Goal: Information Seeking & Learning: Learn about a topic

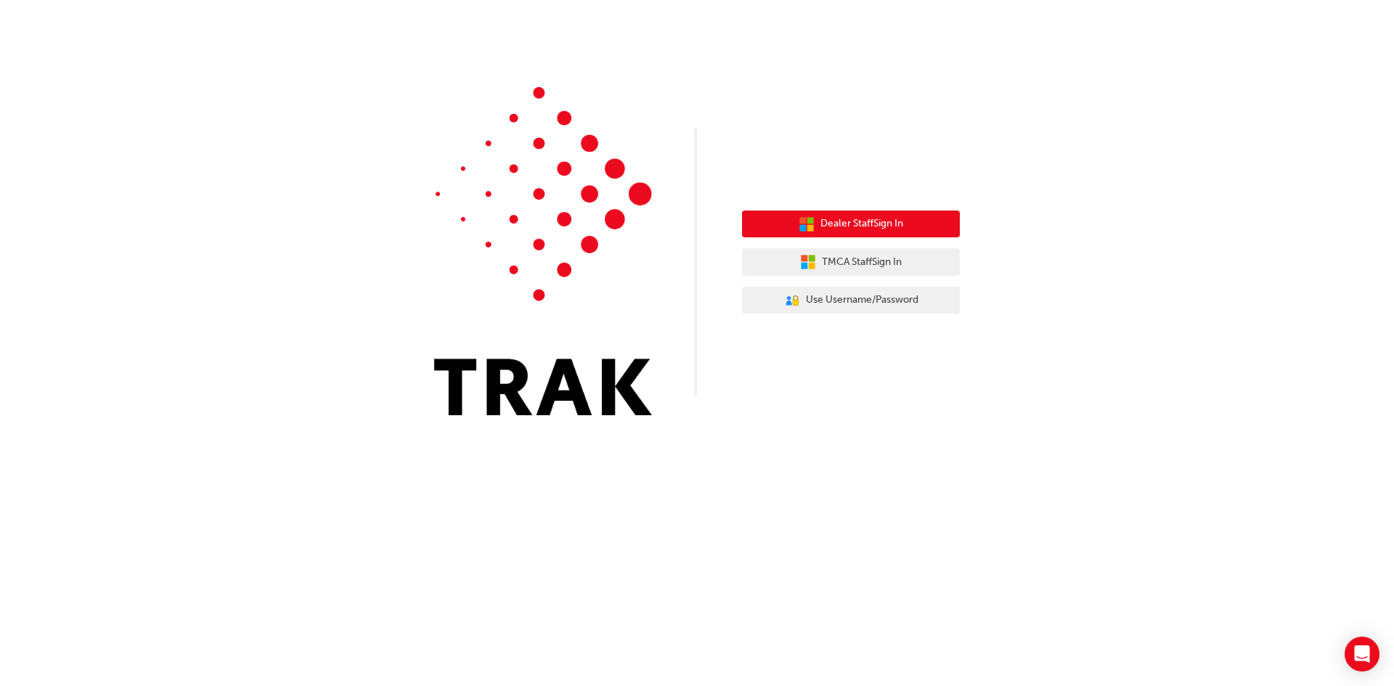
click at [859, 216] on span "Dealer Staff Sign In" at bounding box center [862, 224] width 83 height 17
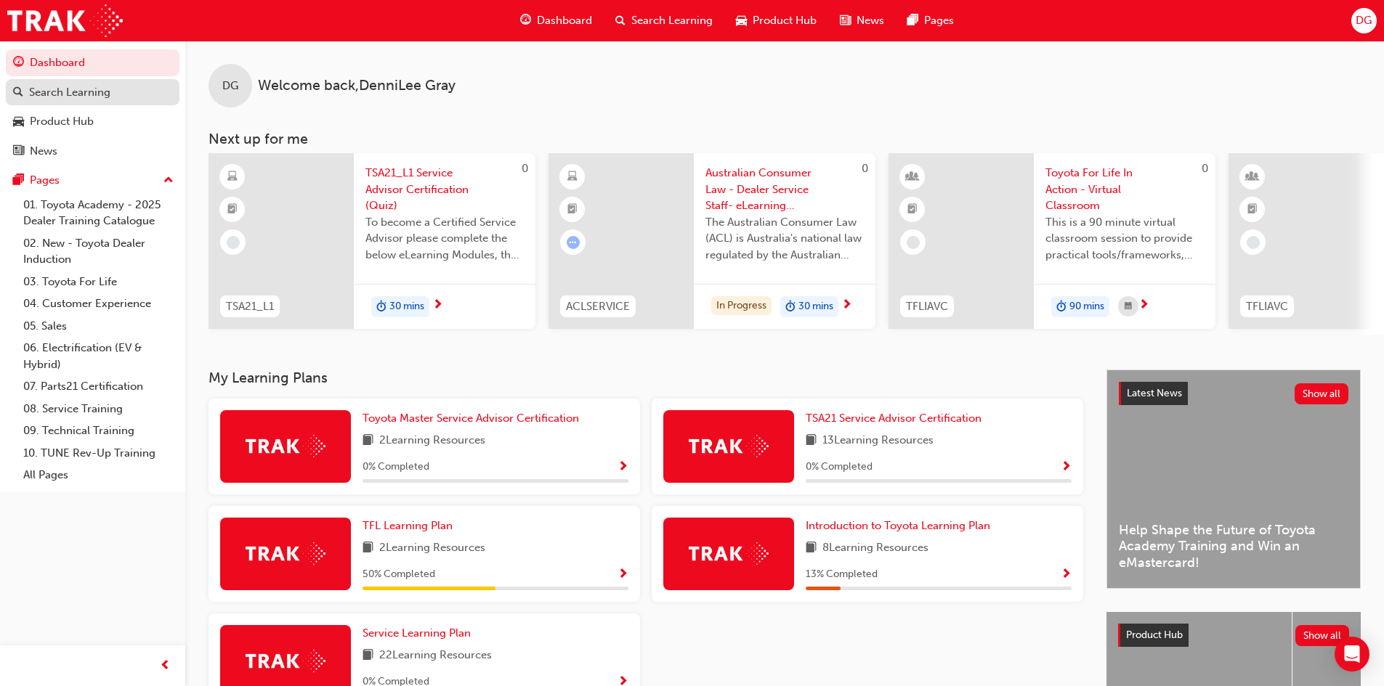
click at [68, 84] on div "Search Learning" at bounding box center [69, 92] width 81 height 17
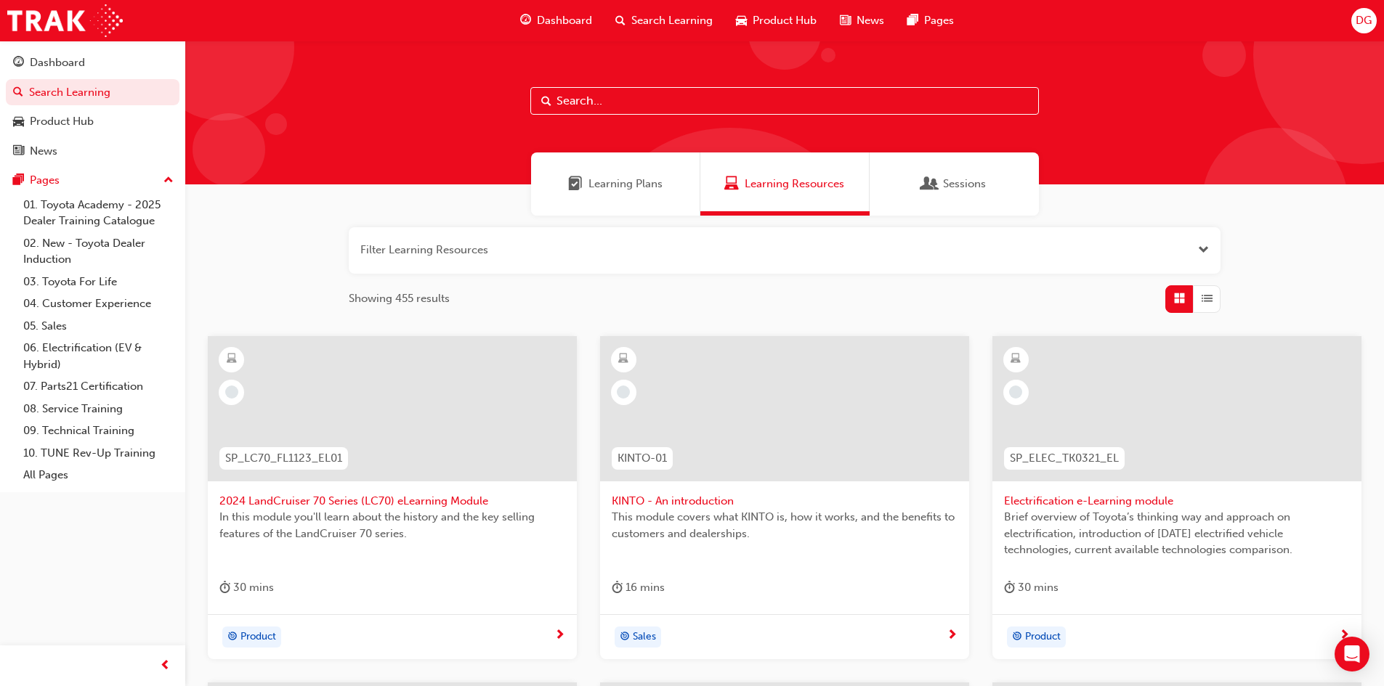
click at [631, 186] on span "Learning Plans" at bounding box center [625, 184] width 74 height 17
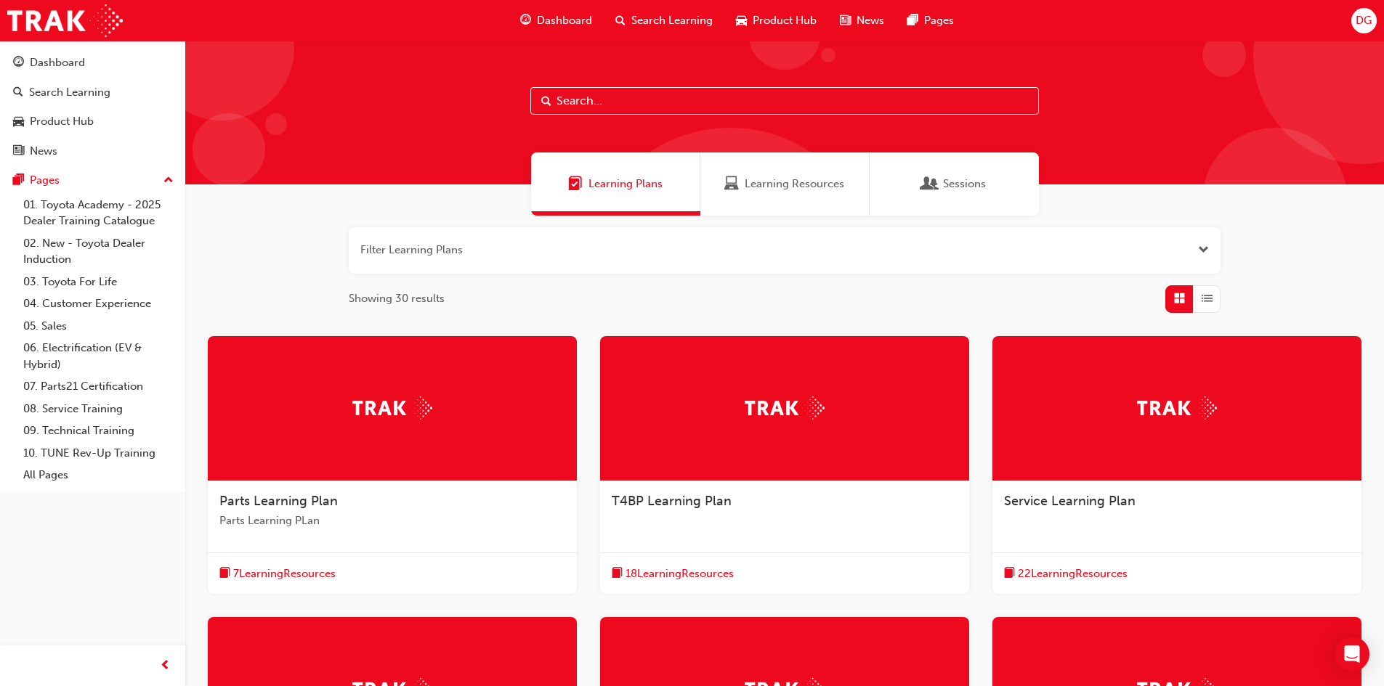
click at [935, 187] on span "Sessions" at bounding box center [929, 184] width 15 height 17
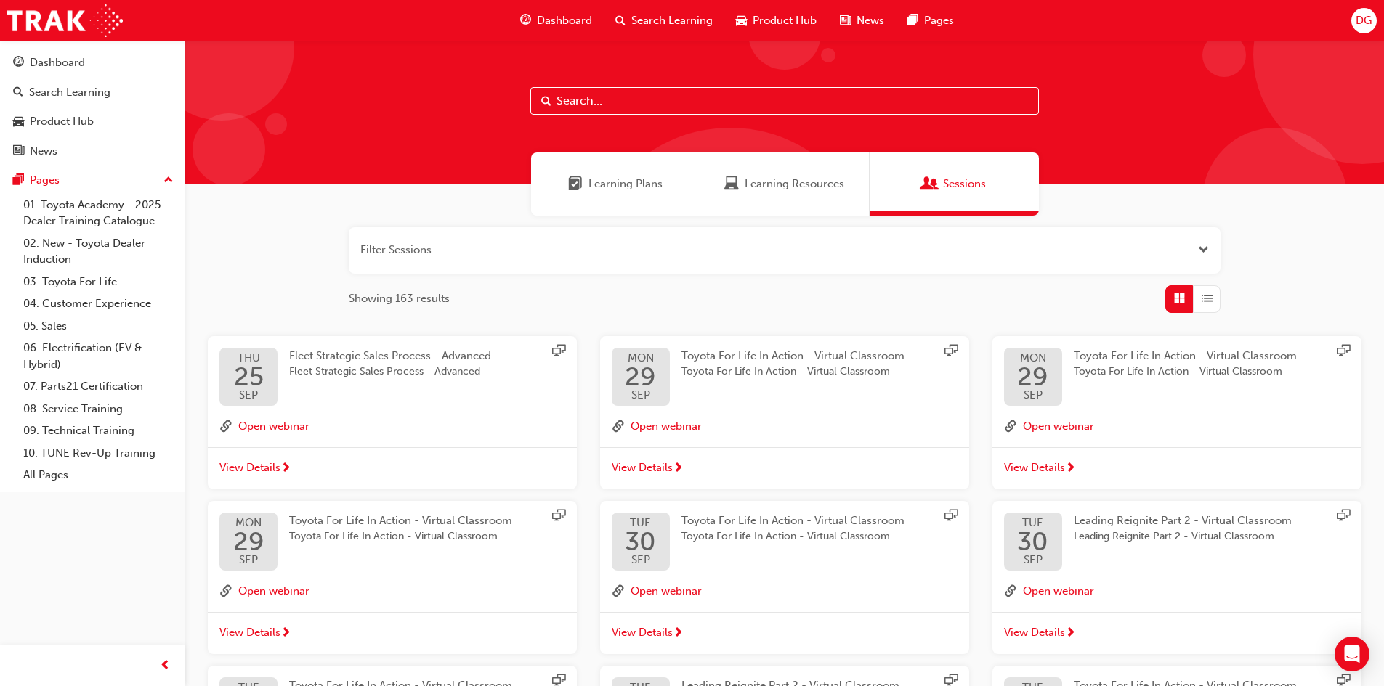
click at [622, 195] on div "Learning Plans" at bounding box center [615, 184] width 169 height 63
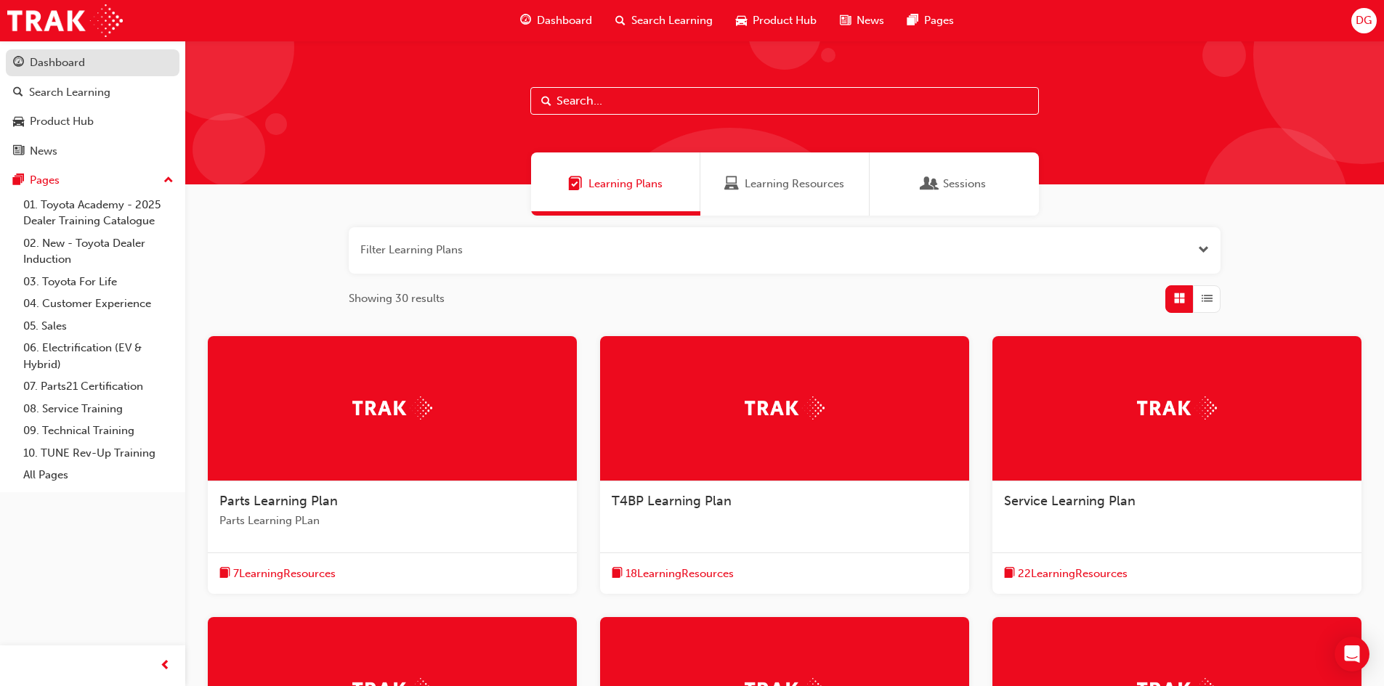
click at [54, 65] on div "Dashboard" at bounding box center [57, 62] width 55 height 17
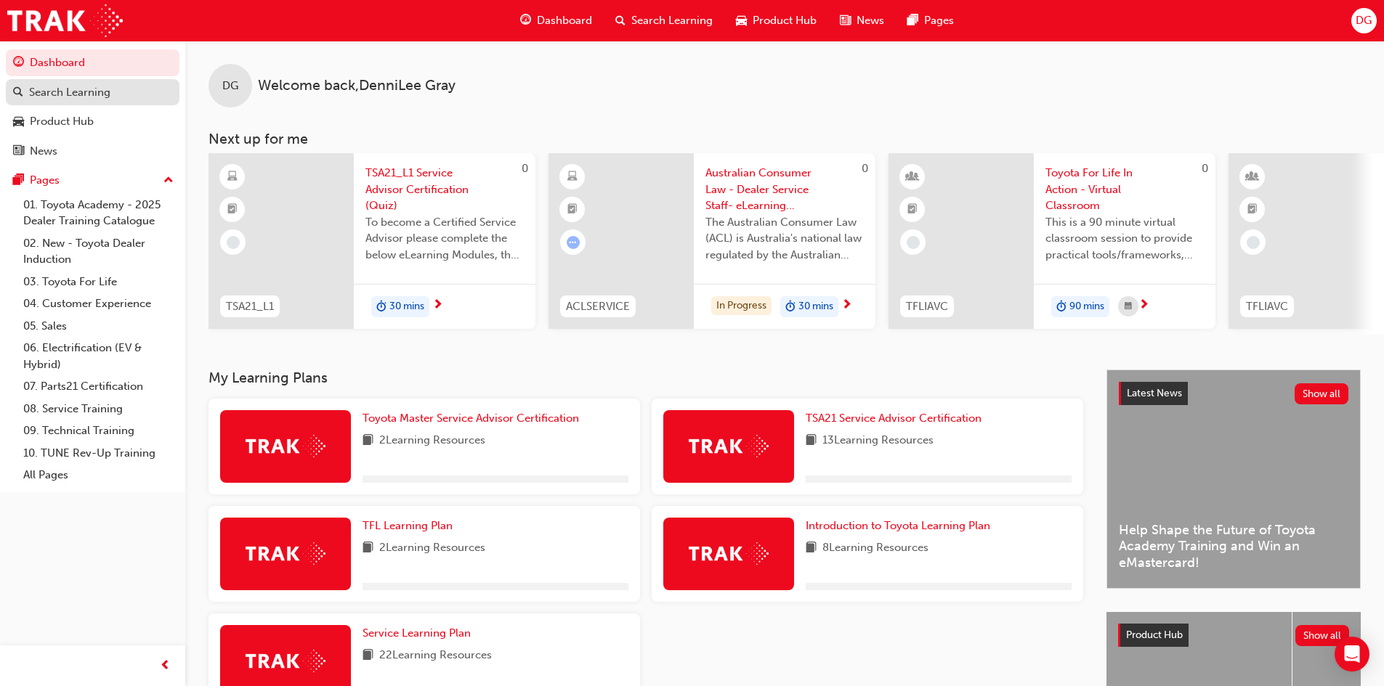
click at [70, 92] on div "Search Learning" at bounding box center [69, 92] width 81 height 17
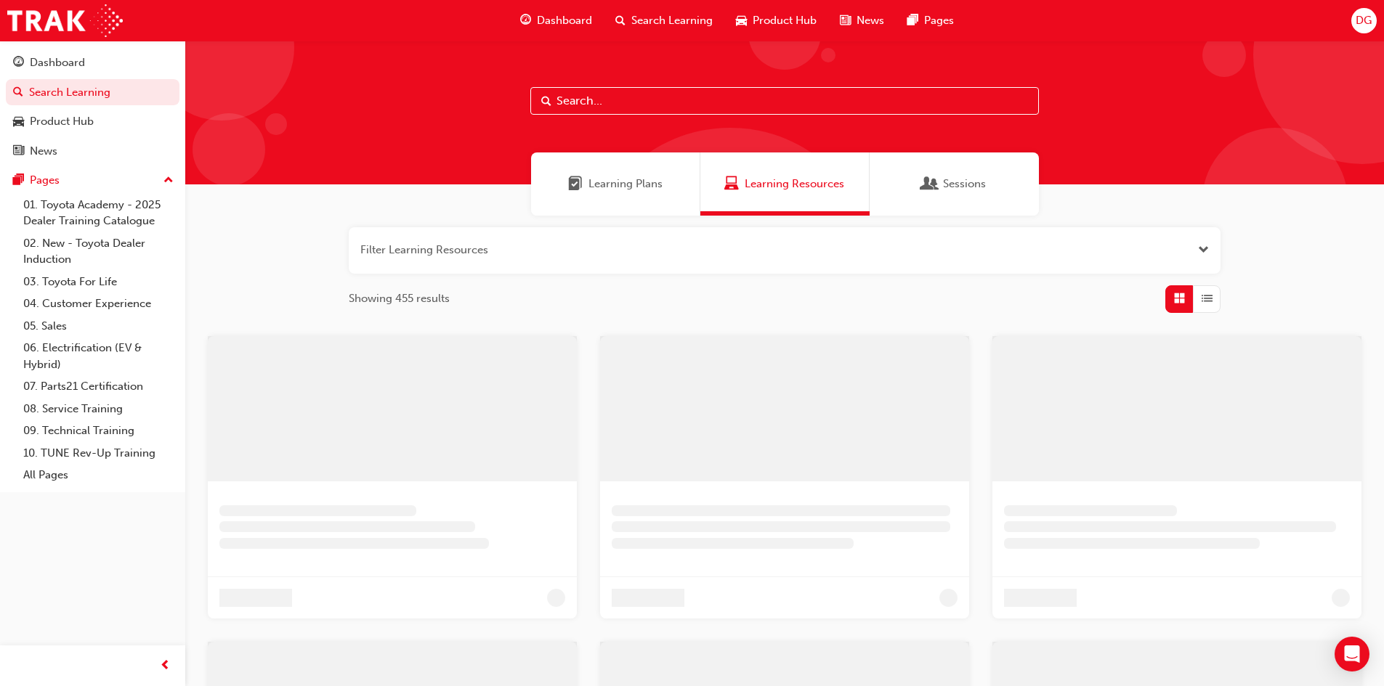
click at [590, 99] on input "text" at bounding box center [784, 101] width 508 height 28
type input "toyota for life"
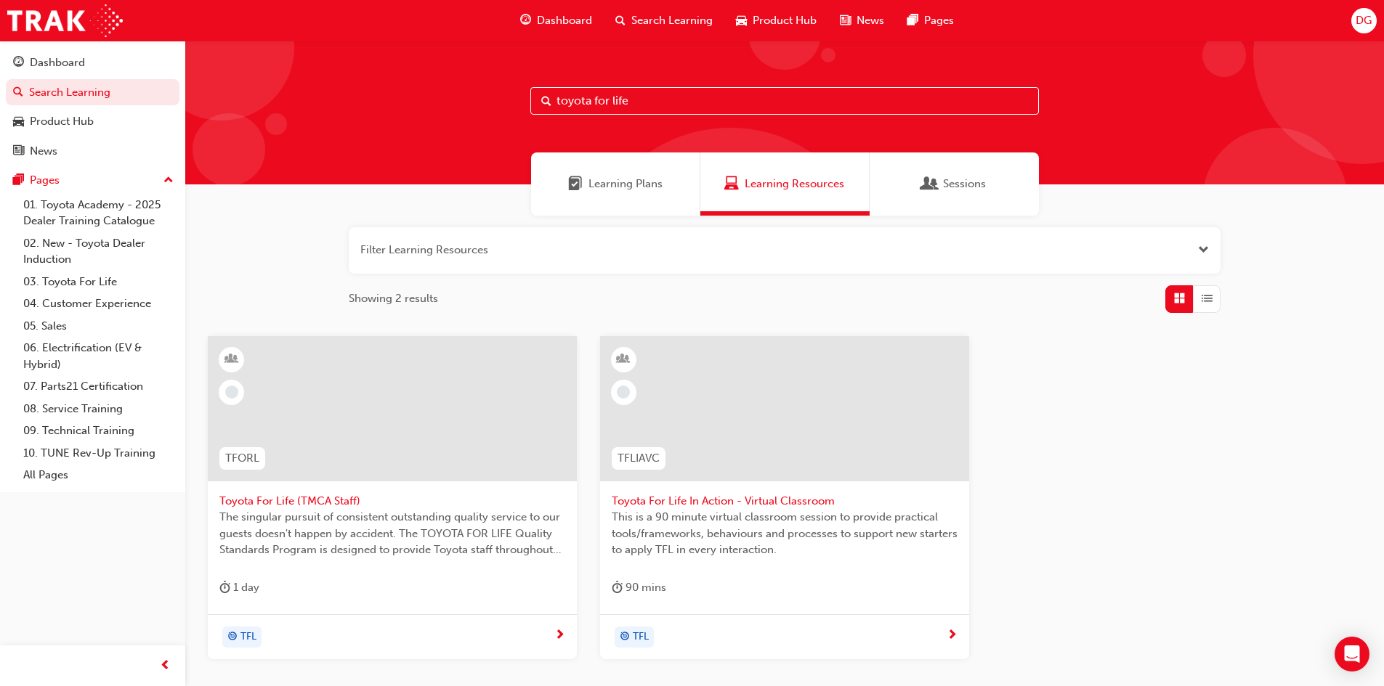
click at [700, 495] on span "Toyota For Life In Action - Virtual Classroom" at bounding box center [785, 501] width 346 height 17
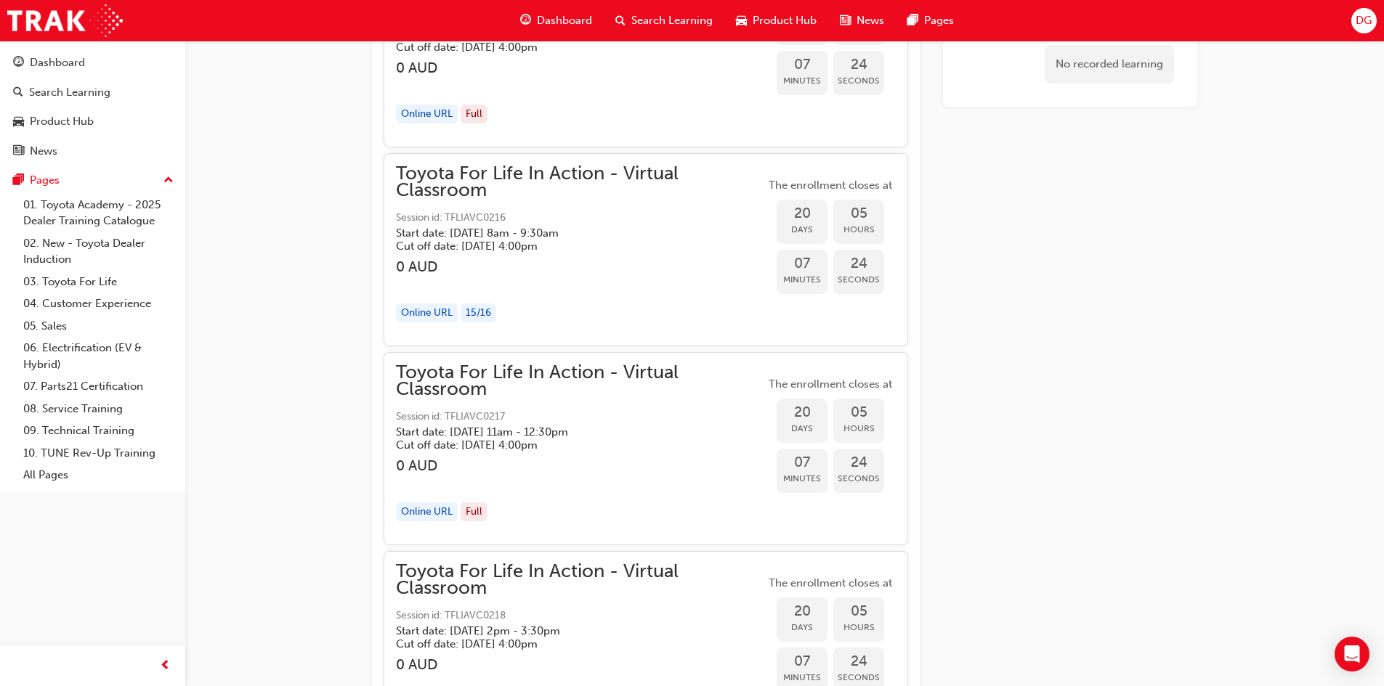
scroll to position [8715, 0]
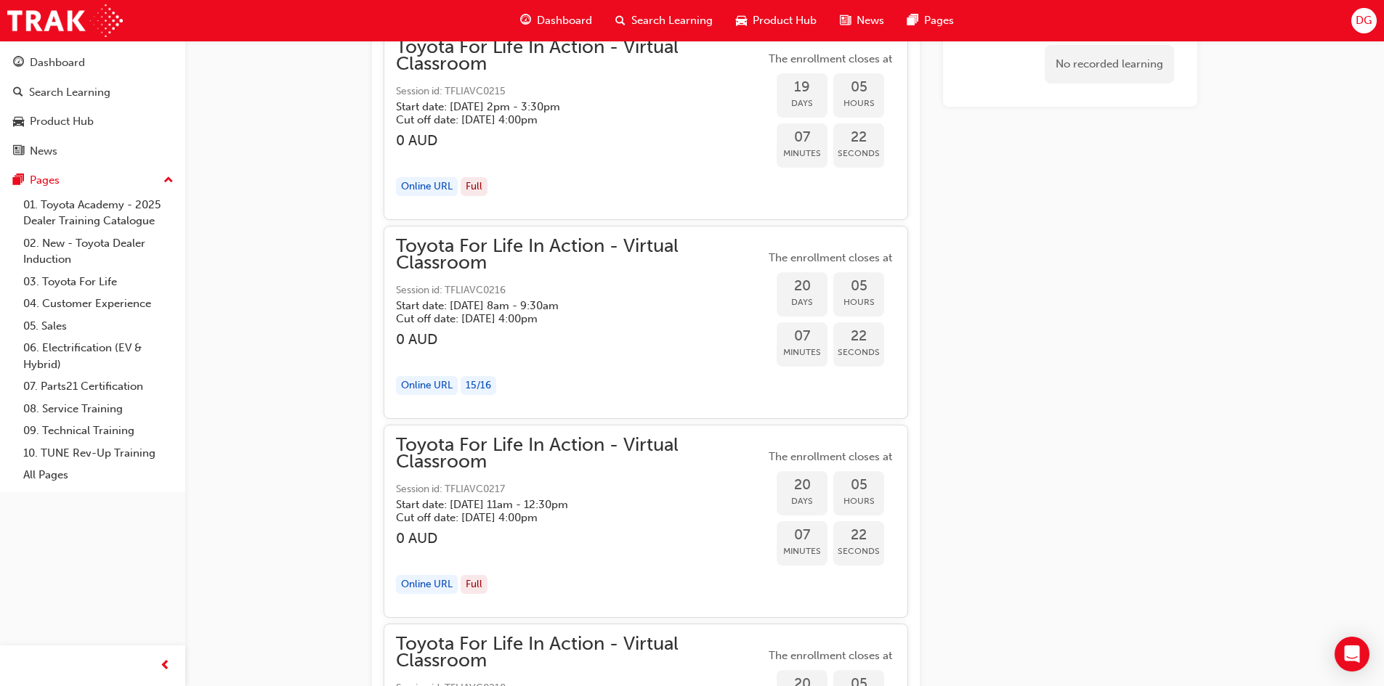
click at [480, 385] on div "15 / 16" at bounding box center [478, 386] width 36 height 20
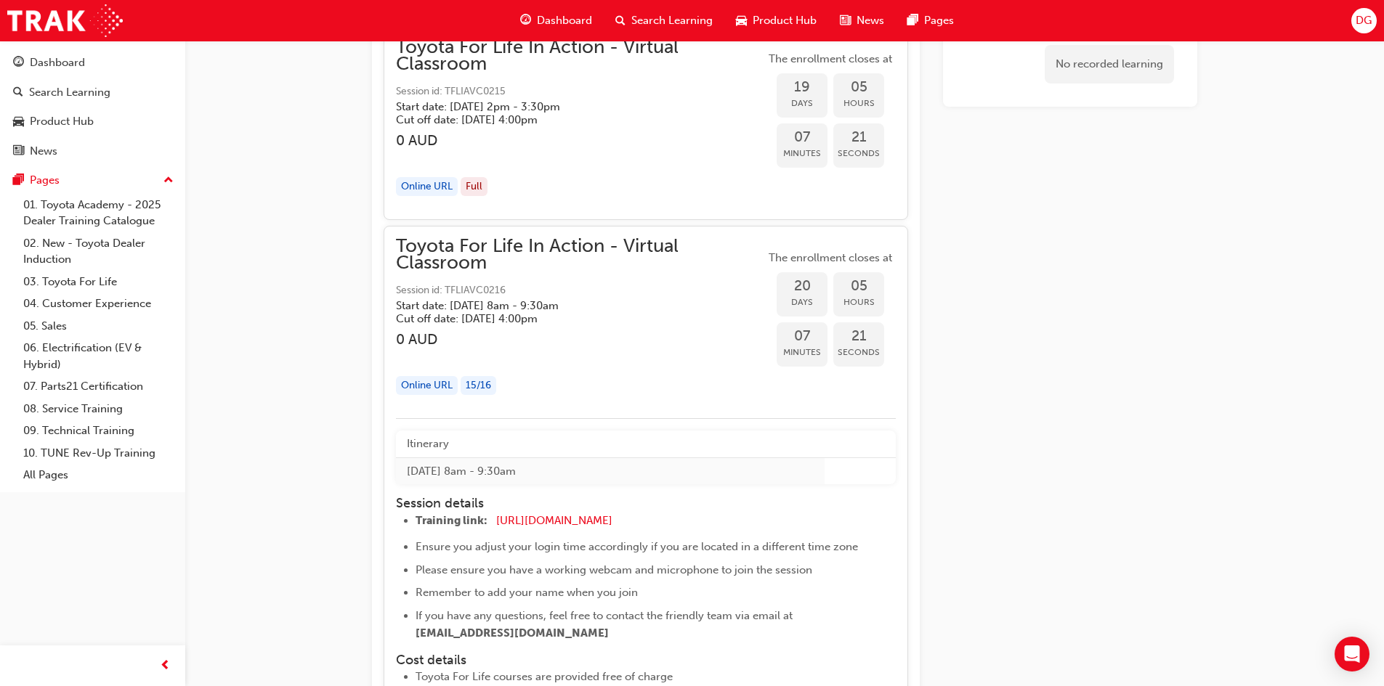
click at [616, 380] on div "Online URL 15 / 16" at bounding box center [580, 386] width 369 height 20
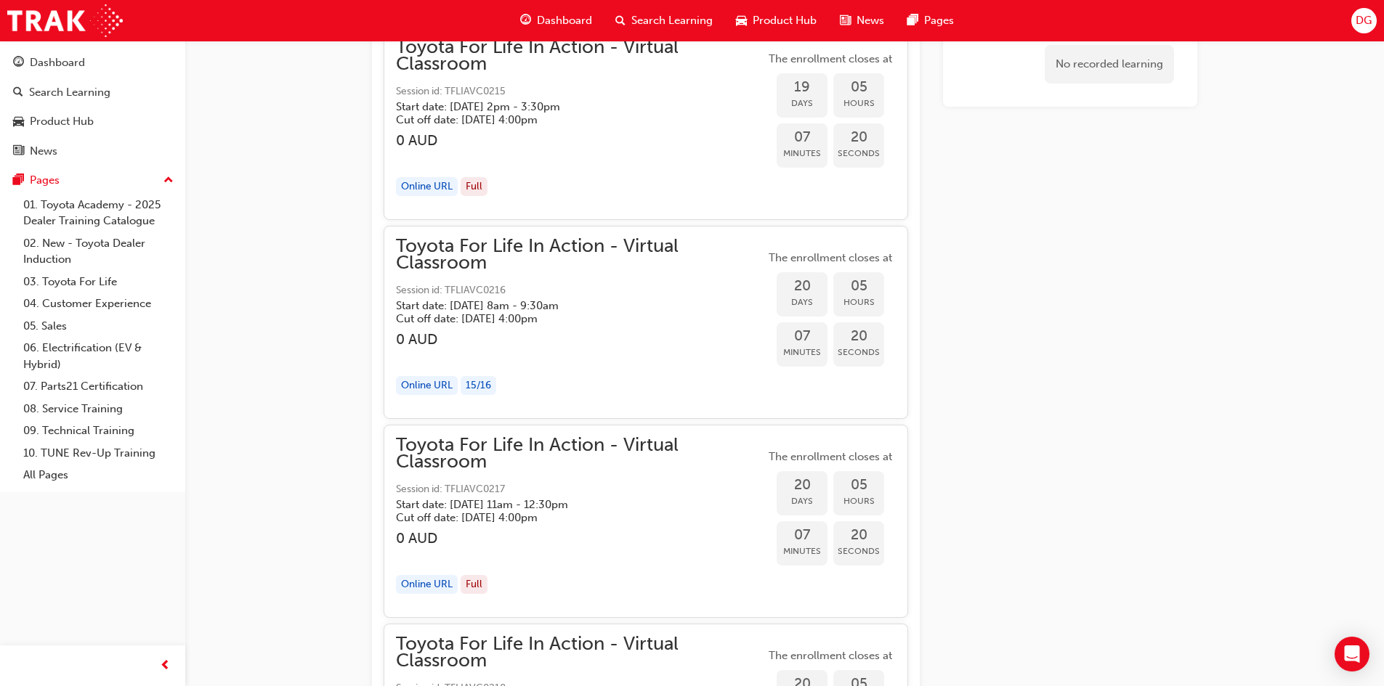
drag, startPoint x: 490, startPoint y: 373, endPoint x: 503, endPoint y: 386, distance: 18.0
click at [489, 373] on div "Toyota For Life In Action - Virtual Classroom Session id: TFLIAVC0216 Start dat…" at bounding box center [580, 322] width 369 height 168
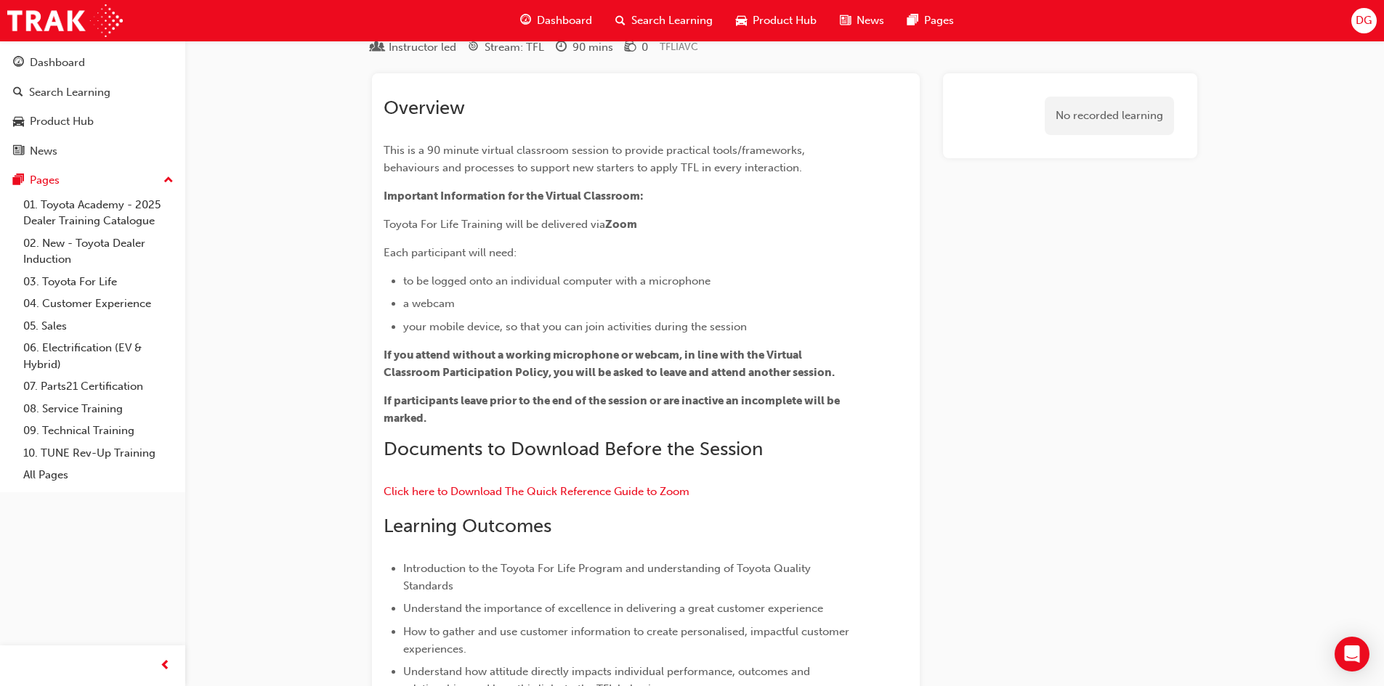
scroll to position [0, 0]
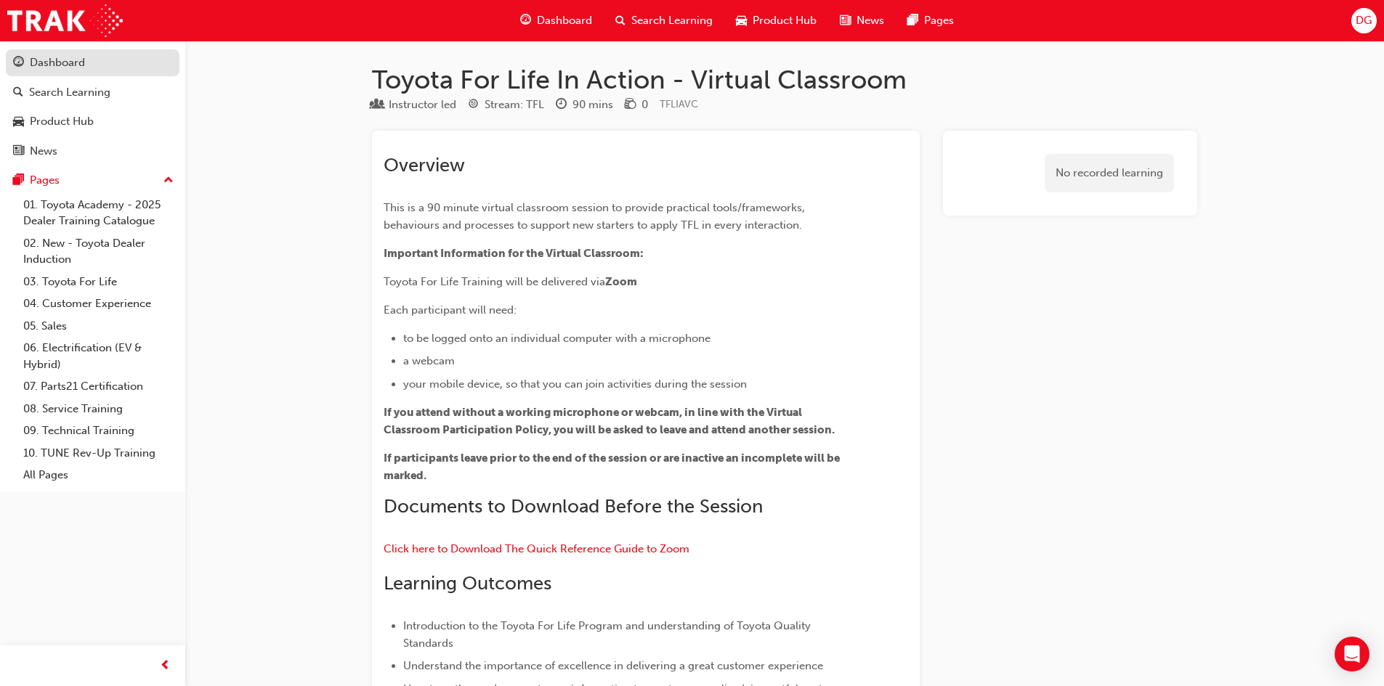
click at [80, 59] on div "Dashboard" at bounding box center [57, 62] width 55 height 17
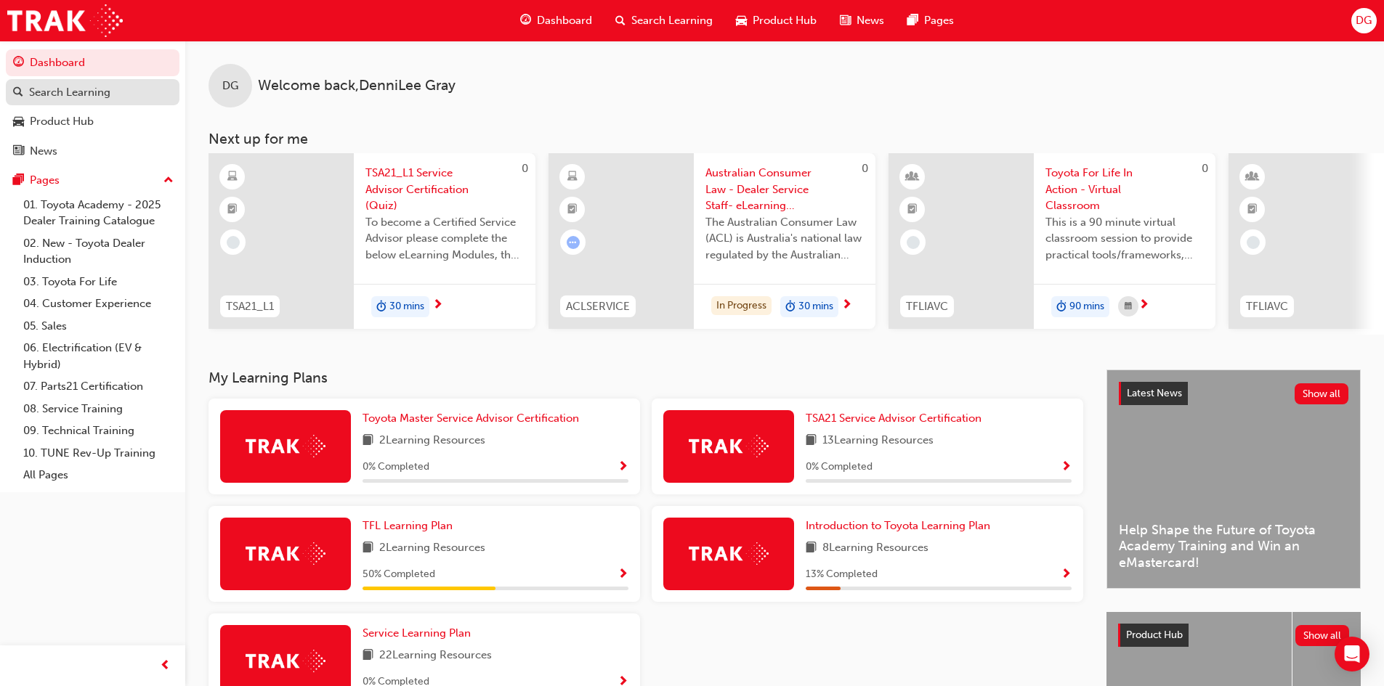
click at [53, 88] on div "Search Learning" at bounding box center [69, 92] width 81 height 17
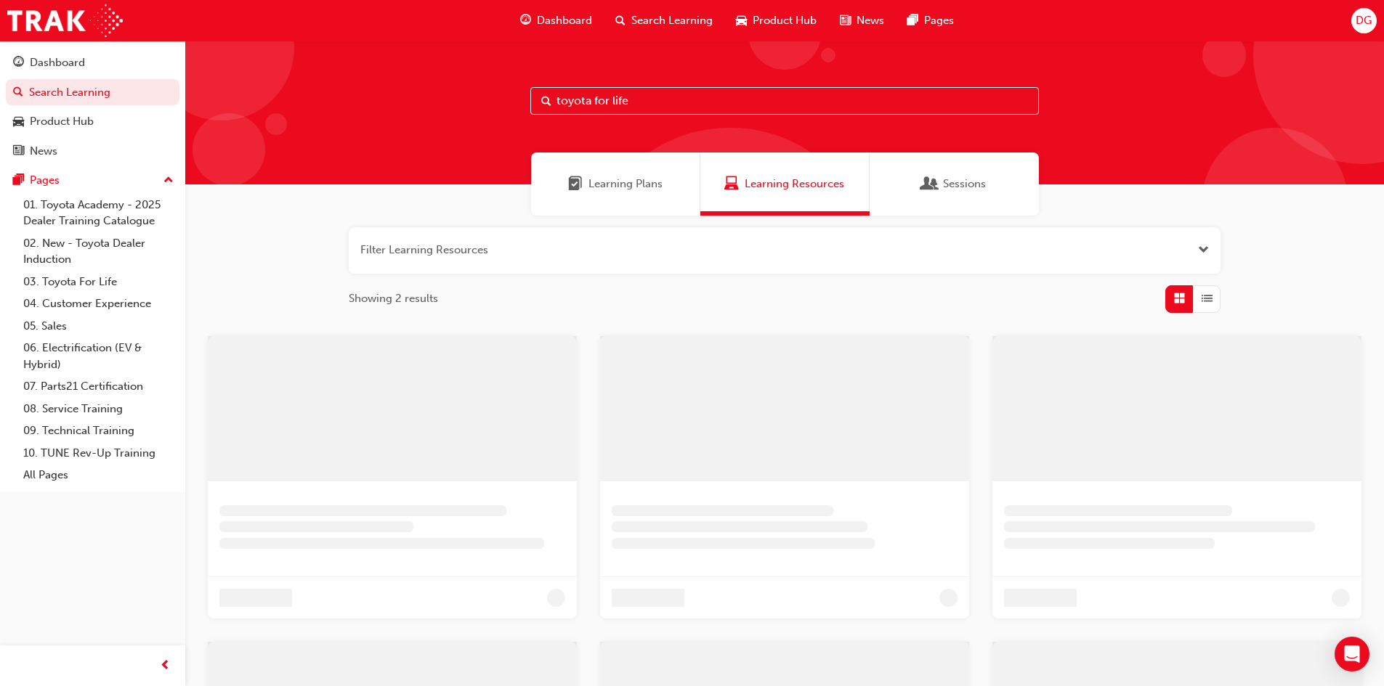
click at [600, 99] on input "toyota for life" at bounding box center [784, 101] width 508 height 28
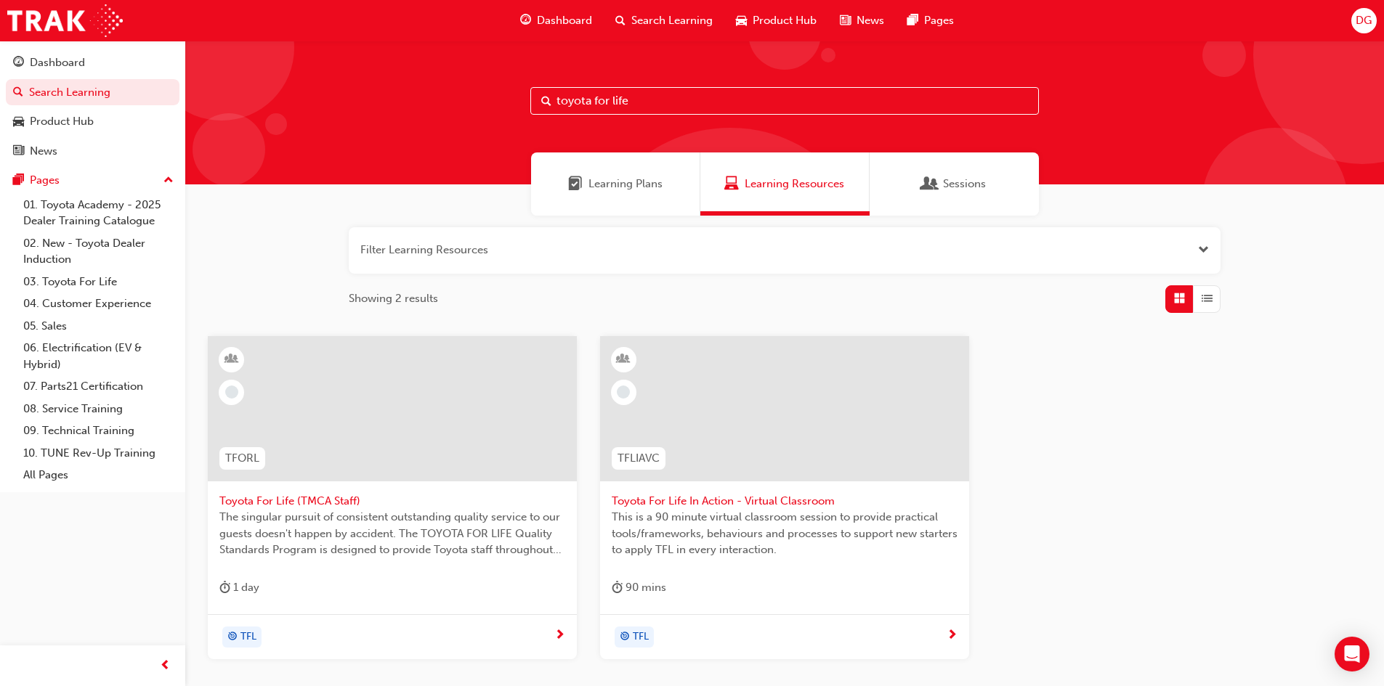
drag, startPoint x: 662, startPoint y: 102, endPoint x: 397, endPoint y: 118, distance: 265.5
click at [397, 118] on div "toyota for life" at bounding box center [784, 113] width 1198 height 144
type input "acl"
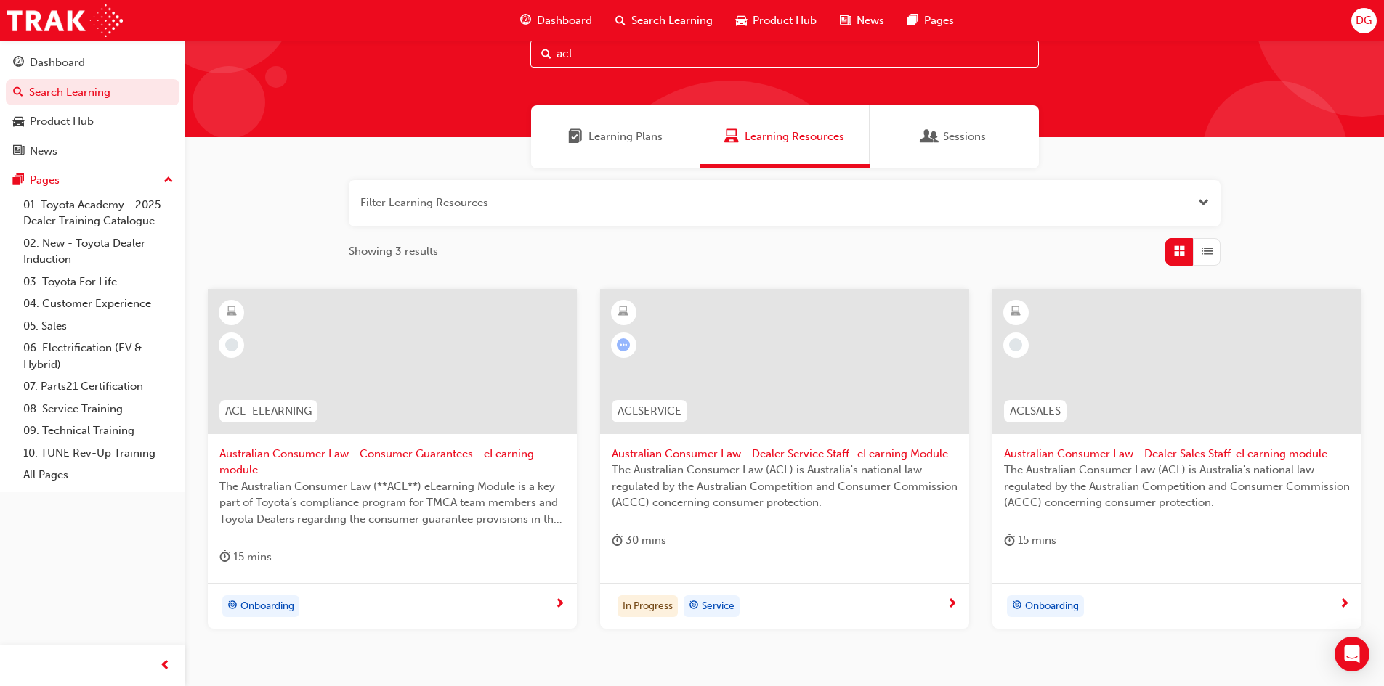
scroll to position [73, 0]
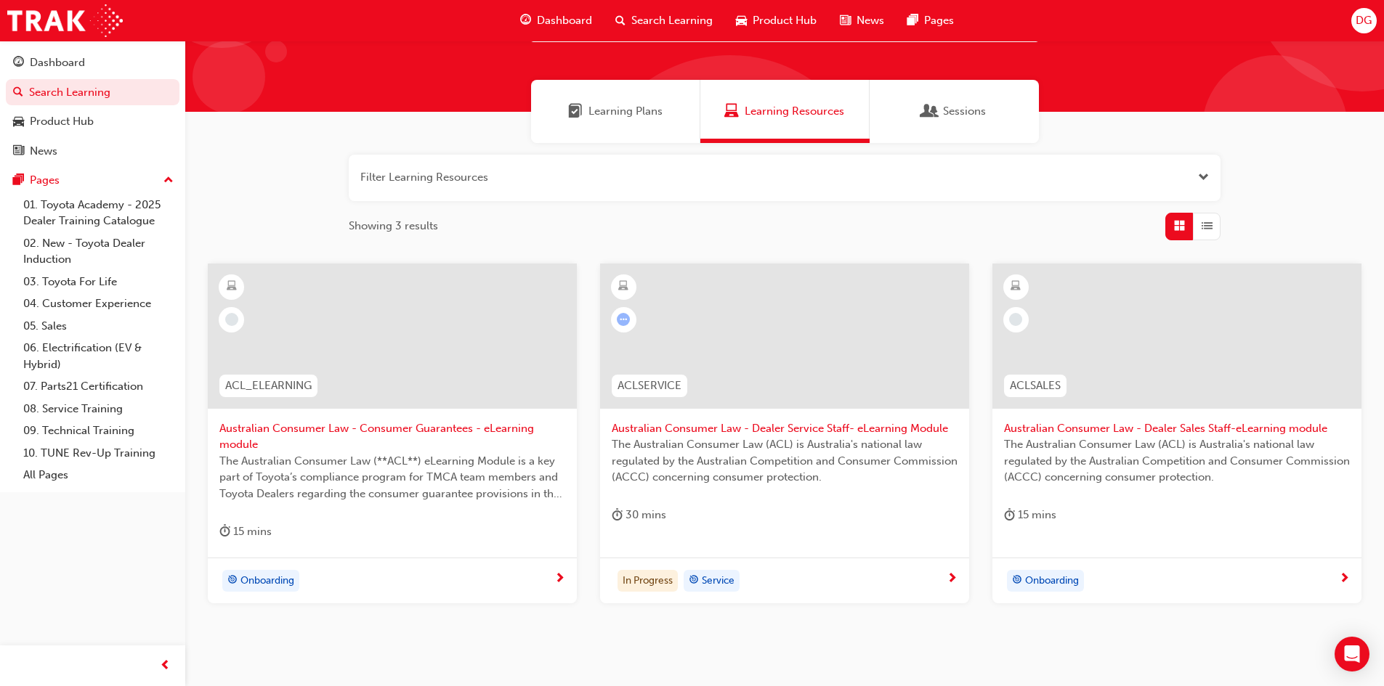
click at [713, 425] on span "Australian Consumer Law - Dealer Service Staff- eLearning Module" at bounding box center [785, 429] width 346 height 17
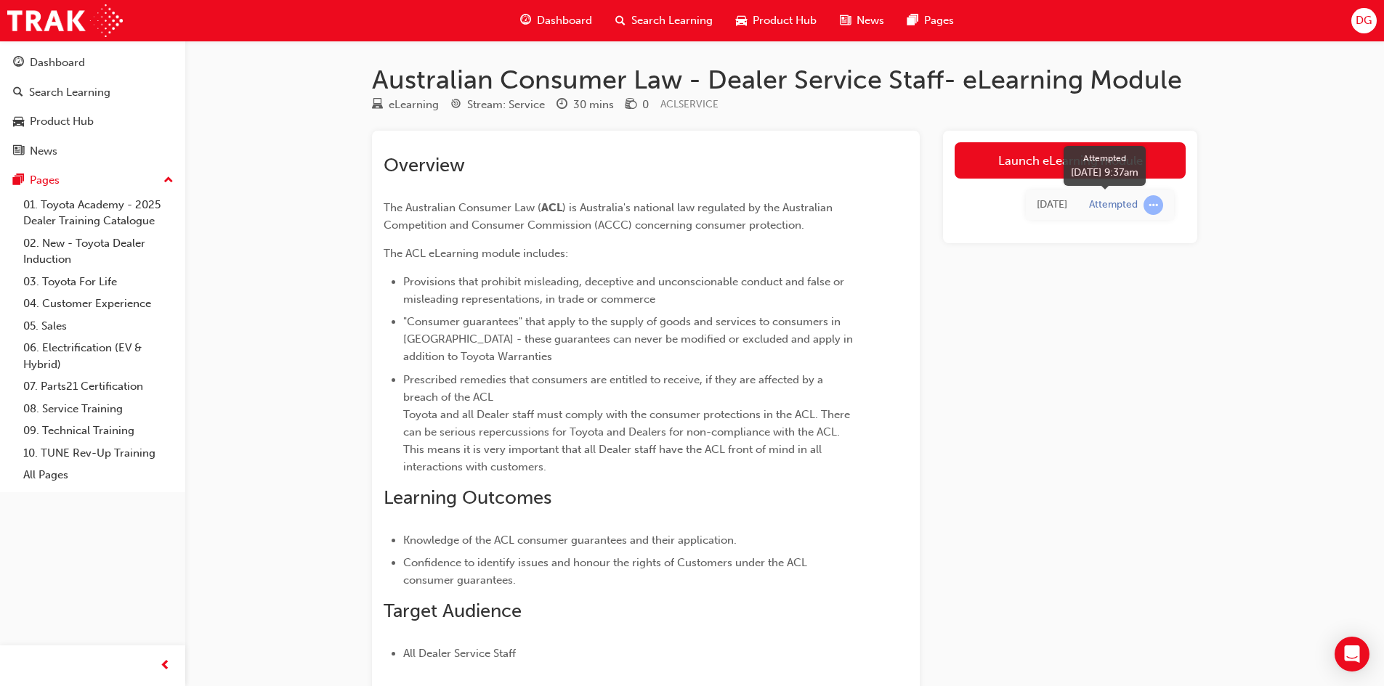
click at [1150, 203] on span "learningRecordVerb_ATTEMPT-icon" at bounding box center [1153, 205] width 20 height 20
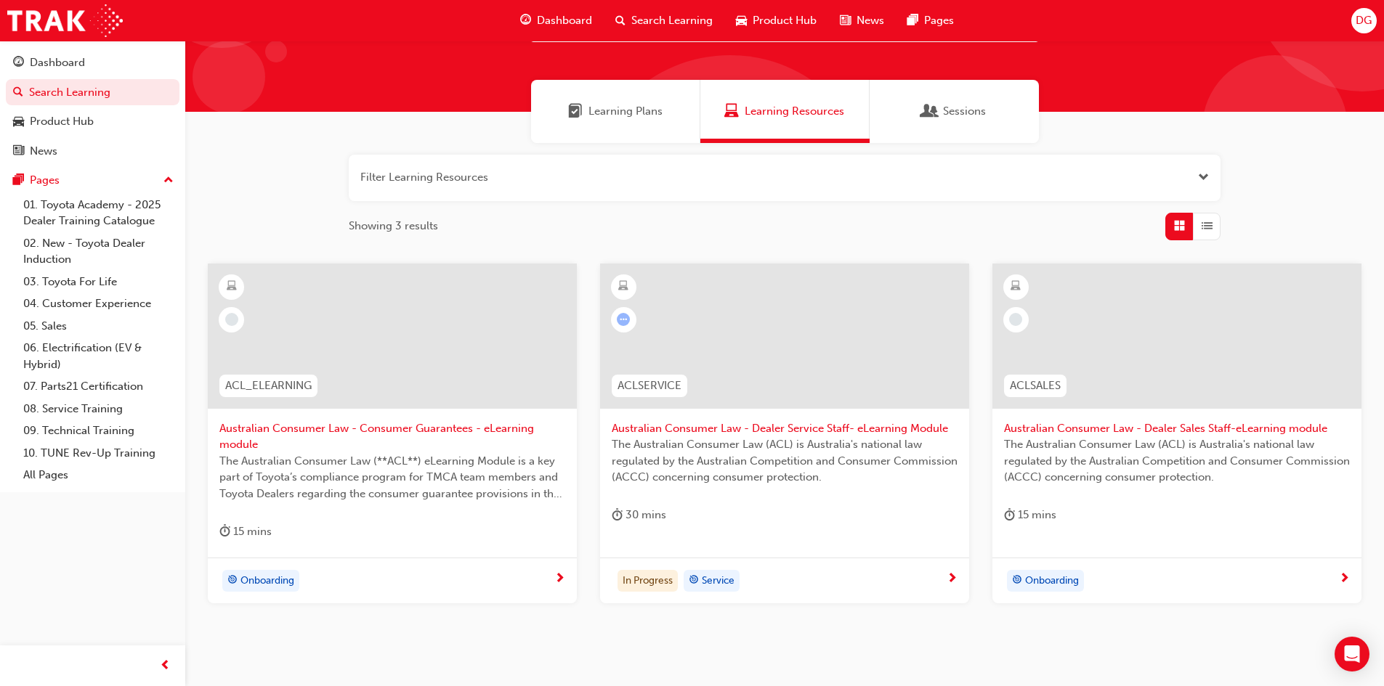
drag, startPoint x: 506, startPoint y: 176, endPoint x: 314, endPoint y: 189, distance: 192.2
click at [314, 189] on div "Filter Learning Resources Showing 3 results ACL_ELEARNING Australian Consumer L…" at bounding box center [784, 402] width 1198 height 519
click at [655, 9] on div "Search Learning" at bounding box center [664, 21] width 121 height 30
click at [660, 16] on span "Search Learning" at bounding box center [671, 20] width 81 height 17
click at [527, 174] on button "button" at bounding box center [785, 178] width 872 height 46
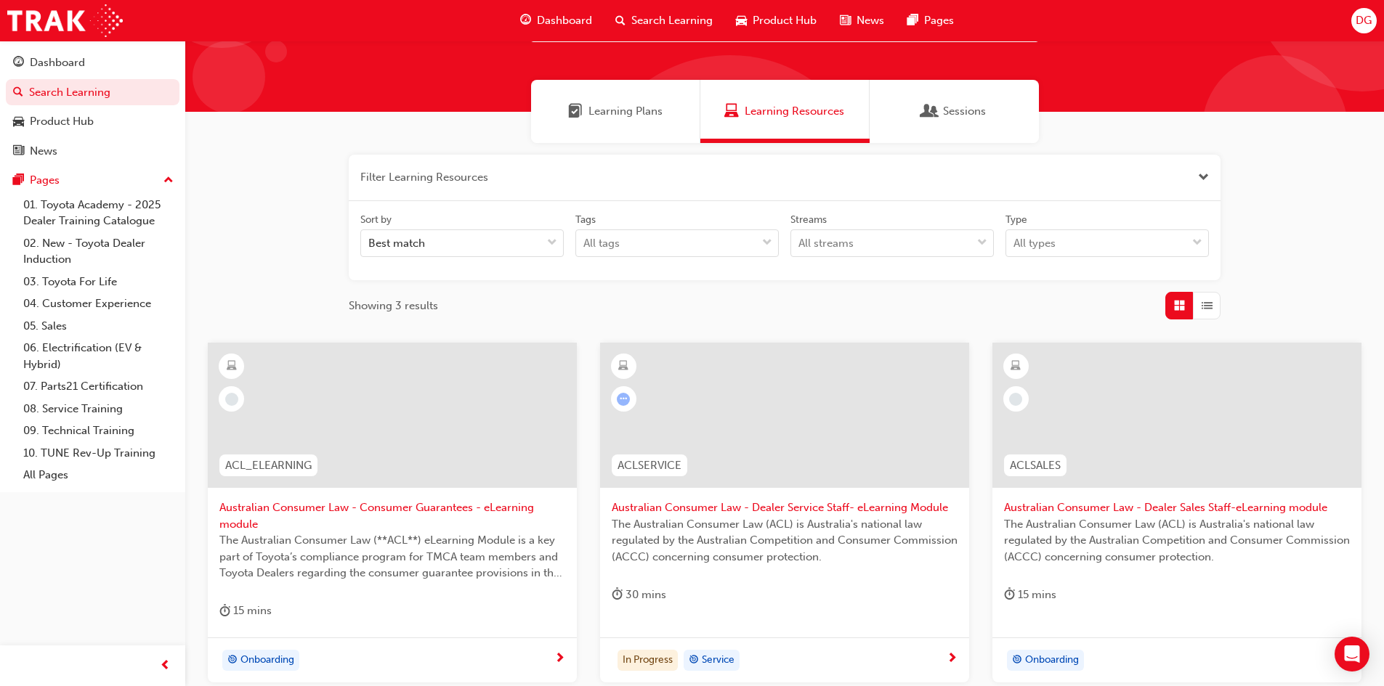
click at [547, 168] on button "button" at bounding box center [785, 178] width 872 height 46
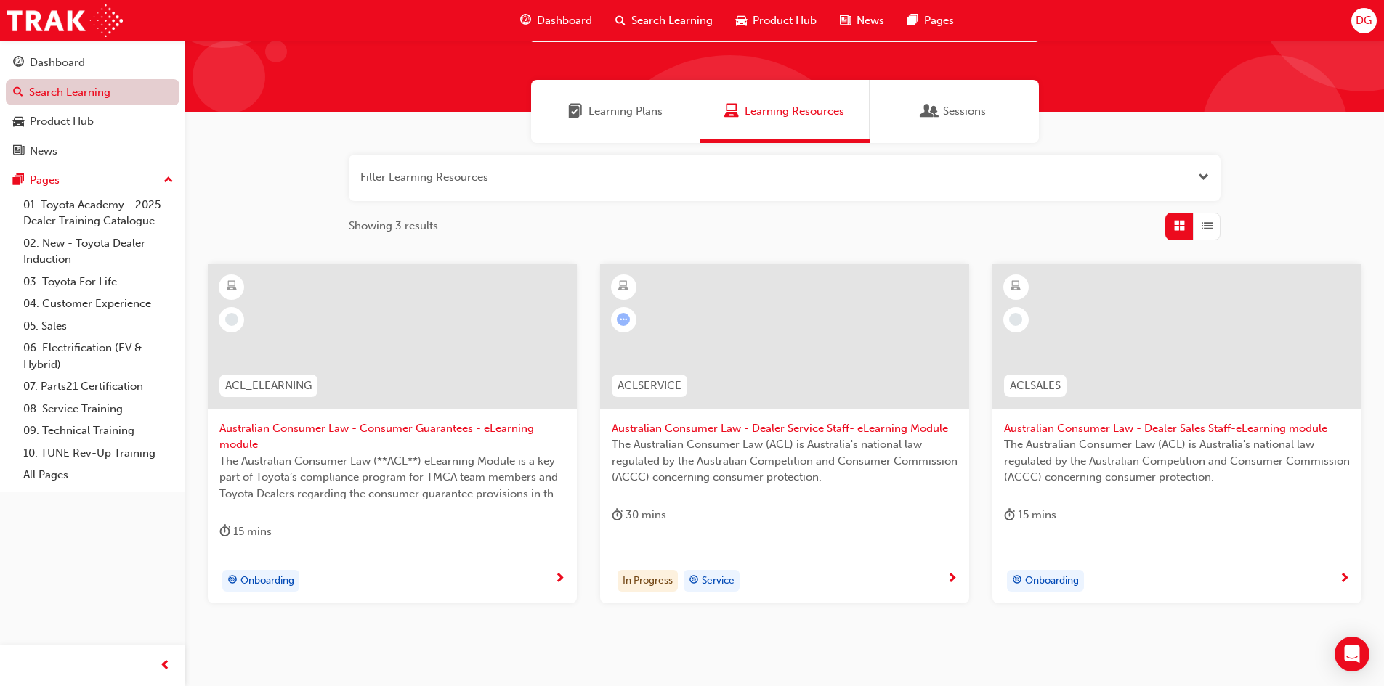
click at [71, 97] on link "Search Learning" at bounding box center [93, 92] width 174 height 27
click at [667, 19] on span "Search Learning" at bounding box center [671, 20] width 81 height 17
click at [56, 65] on div "Dashboard" at bounding box center [57, 62] width 55 height 17
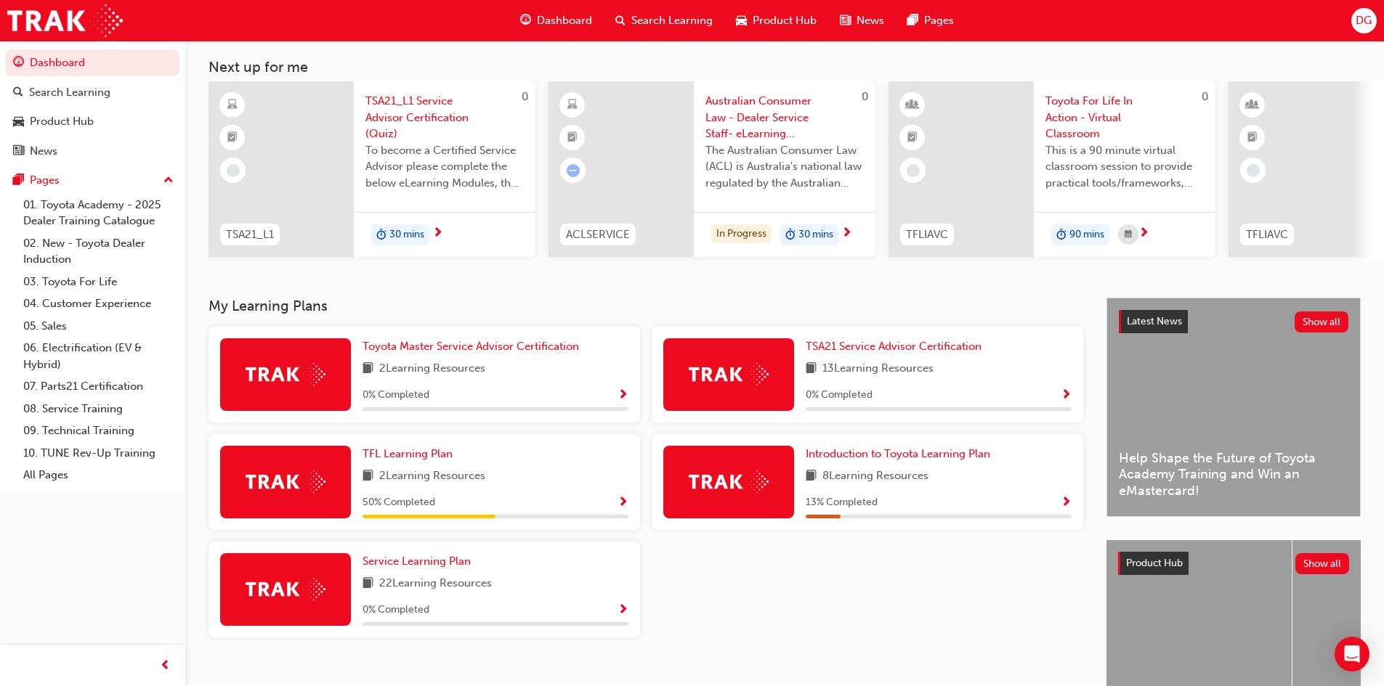
scroll to position [36, 0]
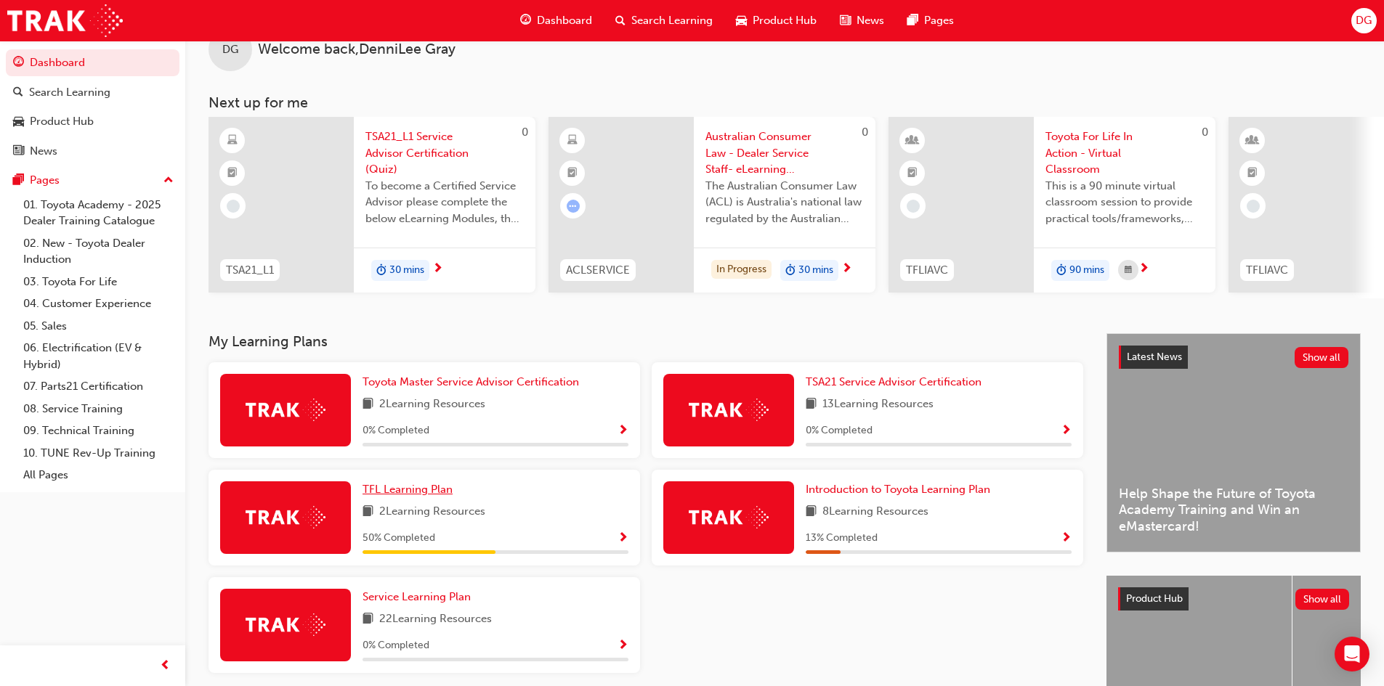
click at [427, 491] on span "TFL Learning Plan" at bounding box center [407, 489] width 90 height 13
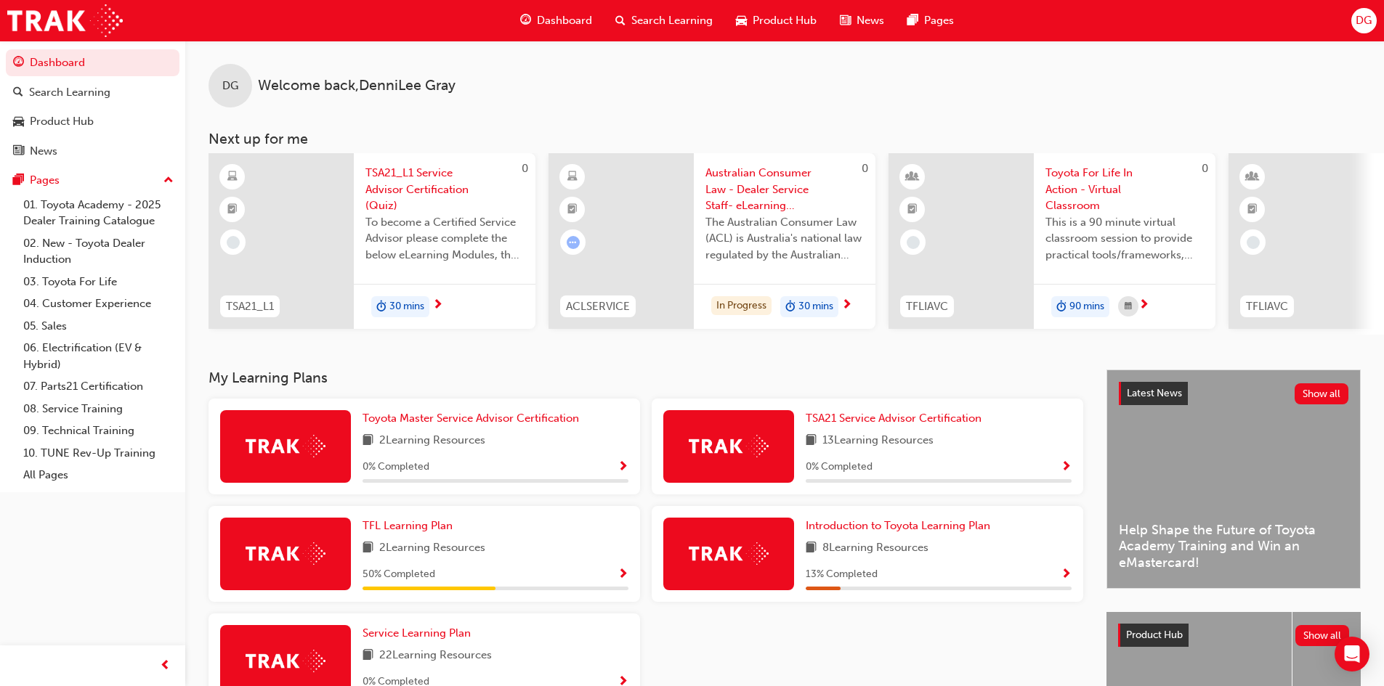
scroll to position [73, 0]
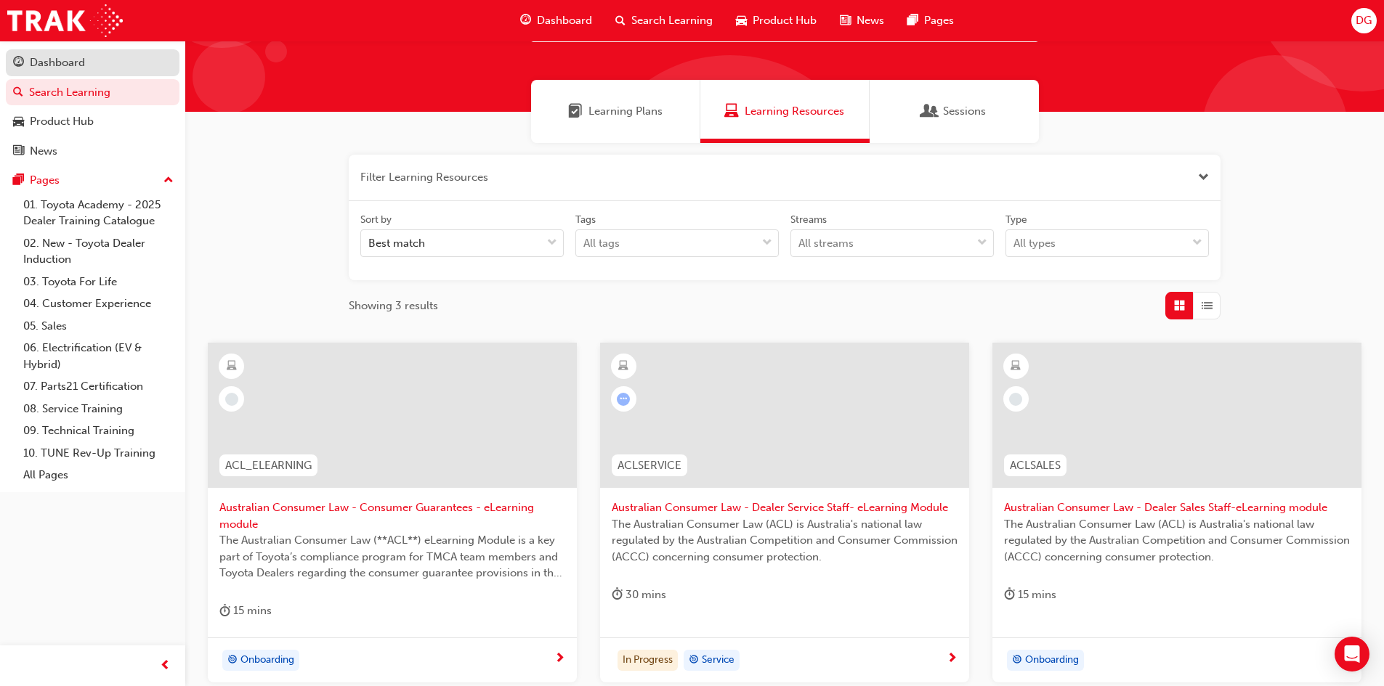
click at [44, 68] on div "Dashboard" at bounding box center [57, 62] width 55 height 17
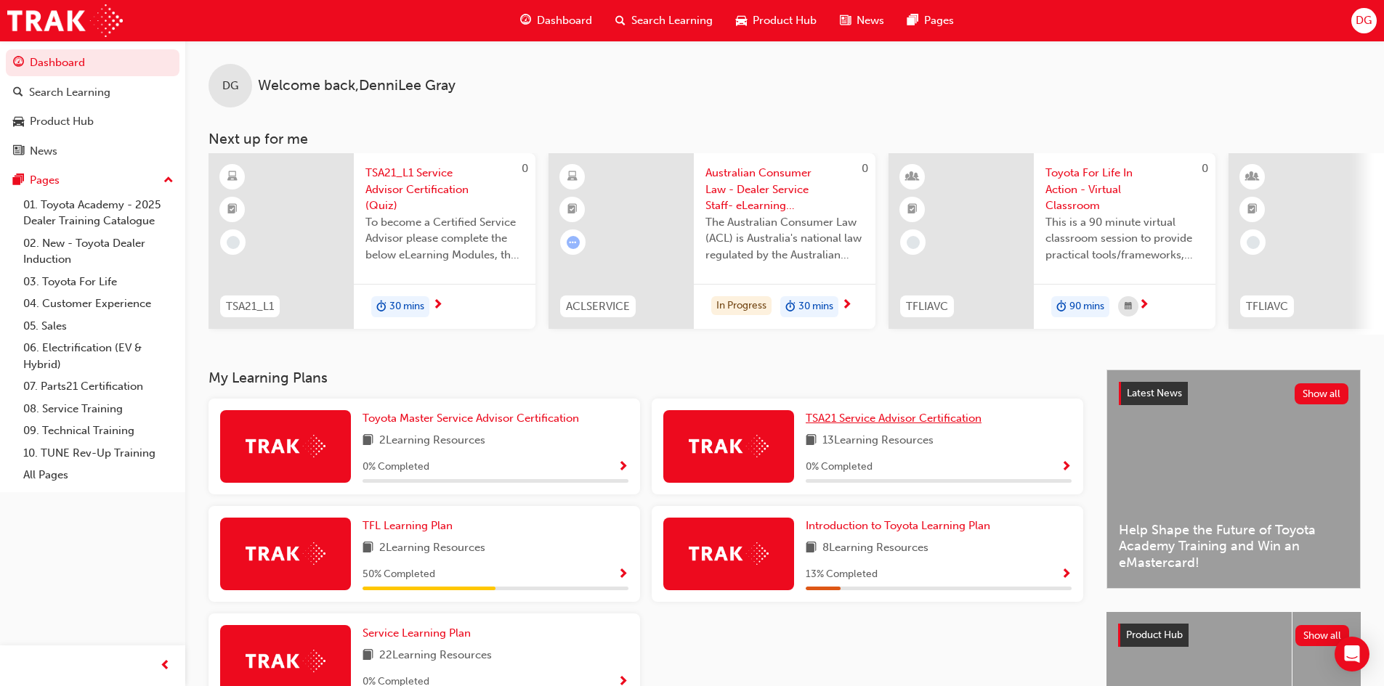
click at [907, 425] on span "TSA21 Service Advisor Certification" at bounding box center [893, 418] width 176 height 13
click at [668, 15] on span "Search Learning" at bounding box center [671, 20] width 81 height 17
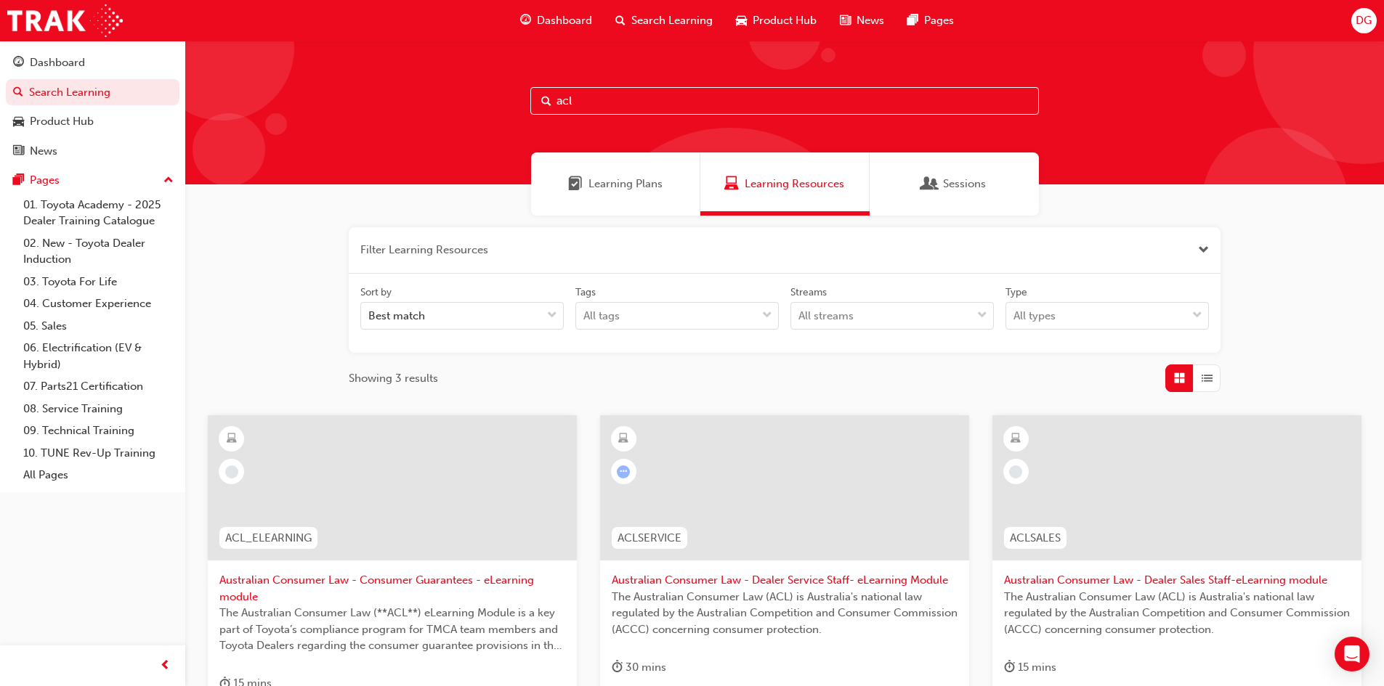
drag, startPoint x: 609, startPoint y: 102, endPoint x: 585, endPoint y: 102, distance: 24.0
click at [585, 102] on input "acl" at bounding box center [784, 101] width 508 height 28
click at [806, 537] on div at bounding box center [784, 487] width 369 height 145
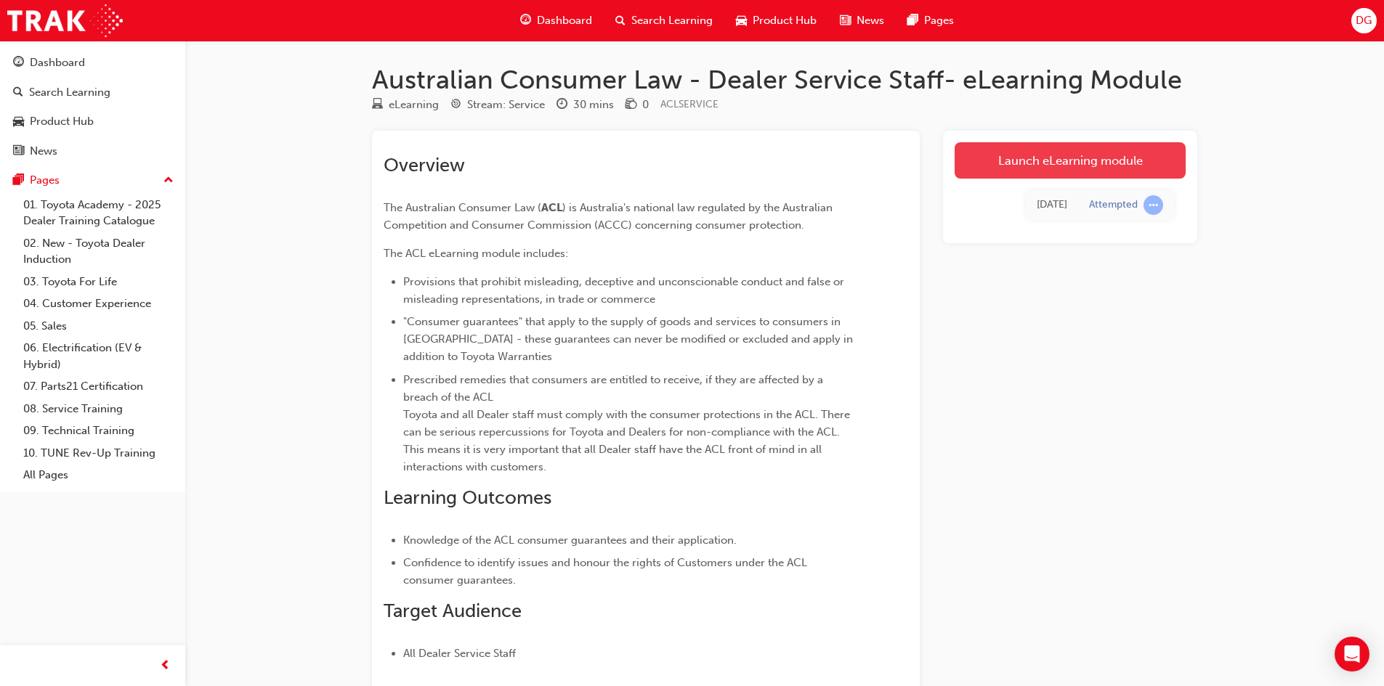
click at [1013, 164] on link "Launch eLearning module" at bounding box center [1069, 160] width 231 height 36
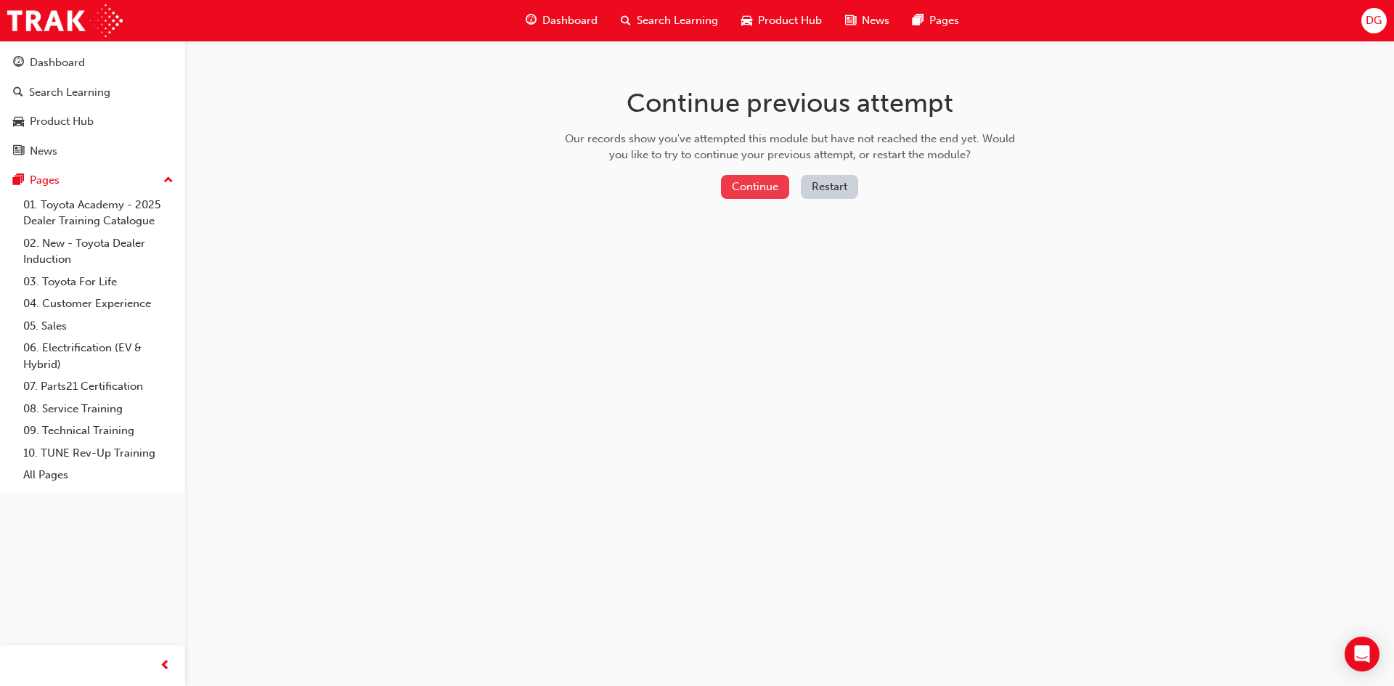
click at [755, 188] on button "Continue" at bounding box center [755, 187] width 68 height 24
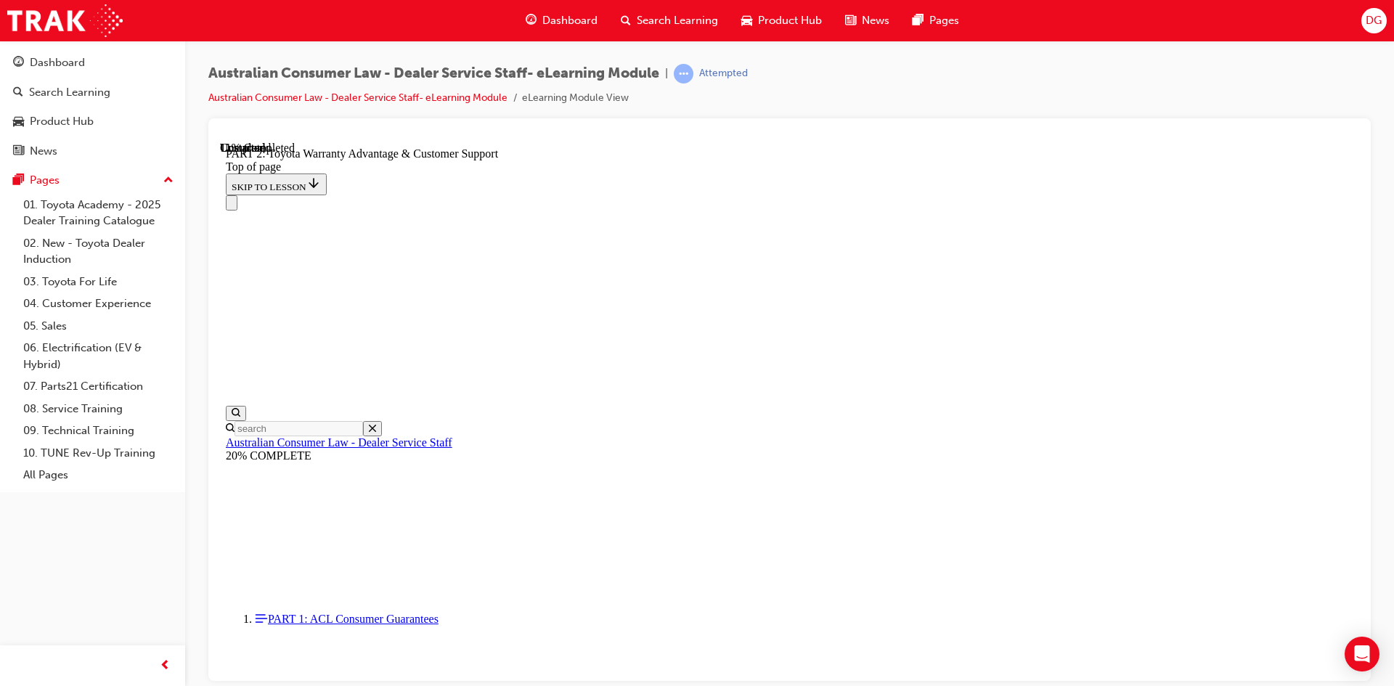
scroll to position [291, 0]
